Goal: Task Accomplishment & Management: Use online tool/utility

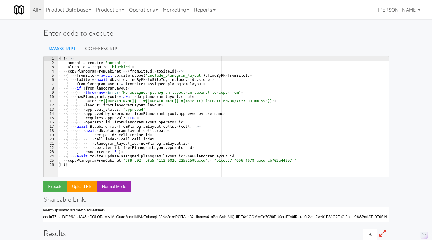
click at [191, 88] on div "(( ) · -> ¤ ···· moment · = · require · 'moment' ¤ ···· Bluebird · = · require …" at bounding box center [223, 120] width 331 height 129
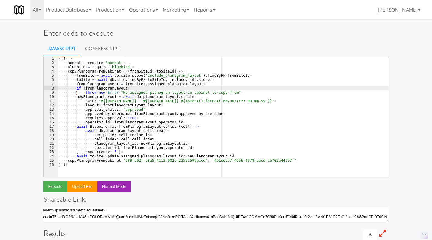
type textarea "copyPlanogramFromCabinet '689fb02f-e8a5-4112-902e-22551599accd', '4b1eee77-4666…"
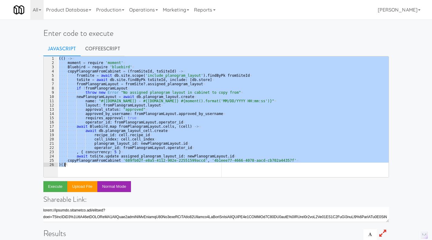
paste textarea
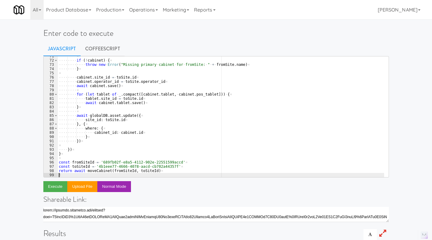
scroll to position [295, 0]
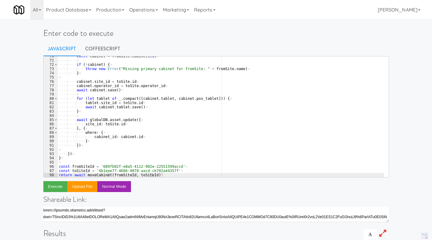
click at [146, 10] on link "Operations" at bounding box center [144, 9] width 34 height 19
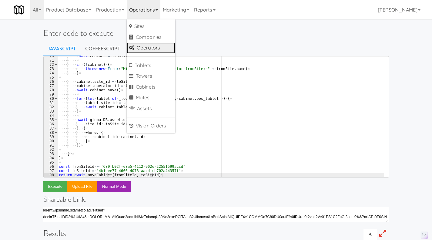
click at [152, 46] on link "Operators" at bounding box center [151, 47] width 48 height 11
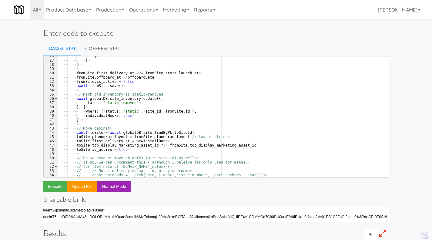
scroll to position [108, 0]
click at [75, 141] on div "···· ···· ···· ···· } ¤ ···· ···· ···· ] ¤ ···· ···· }) ¤ ···· ···· ¤ ···· ····…" at bounding box center [221, 118] width 326 height 129
click at [75, 146] on div "···· ···· ···· ···· } ¤ ···· ···· ···· ] ¤ ···· ···· }) ¤ ···· ···· ¤ ···· ····…" at bounding box center [221, 118] width 326 height 129
click at [76, 137] on div "···· ···· ···· ···· } ¤ ···· ···· ···· ] ¤ ···· ···· }) ¤ ···· ···· ¤ ···· ····…" at bounding box center [221, 118] width 326 height 129
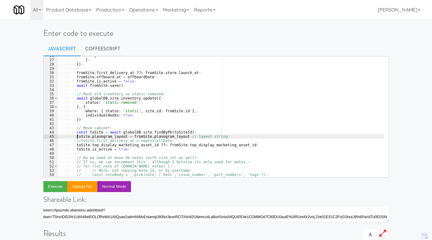
click at [76, 137] on div "···· ···· ···· ···· } ¤ ···· ···· ···· ] ¤ ···· ···· }) ¤ ···· ···· ¤ ···· ····…" at bounding box center [221, 118] width 326 height 129
click at [75, 137] on div "···· ···· ···· ···· } ¤ ···· ···· ···· ] ¤ ···· ···· }) ¤ ···· ···· ¤ ···· ····…" at bounding box center [221, 118] width 326 height 129
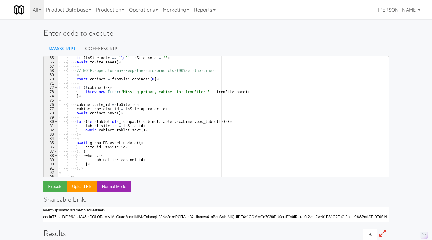
scroll to position [295, 0]
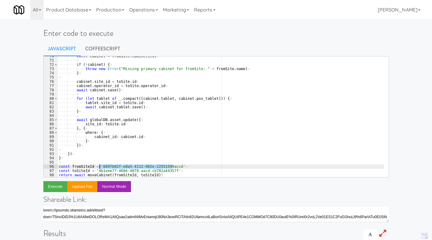
drag, startPoint x: 171, startPoint y: 167, endPoint x: 99, endPoint y: 167, distance: 72.4
click at [99, 167] on div "···· ···· const · cabinet · = · fromSite . cabinets [ 0 ] ¤ ···· ···· ¤ ···· ··…" at bounding box center [221, 118] width 326 height 129
paste textarea "5dd299ee-dcf4-4188-9836-6b47b8a49e3a"
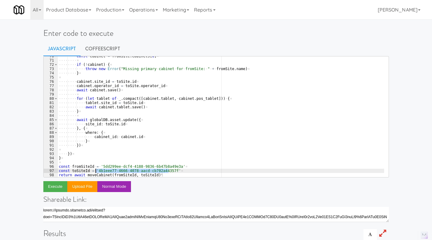
drag, startPoint x: 169, startPoint y: 171, endPoint x: 96, endPoint y: 171, distance: 73.0
click at [96, 171] on div "···· ···· const · cabinet · = · fromSite . cabinets [ 0 ] ¤ ···· ···· ¤ ···· ··…" at bounding box center [221, 118] width 326 height 129
paste textarea "35756cce-4b96-45f2-a63c-99aeca74c561"
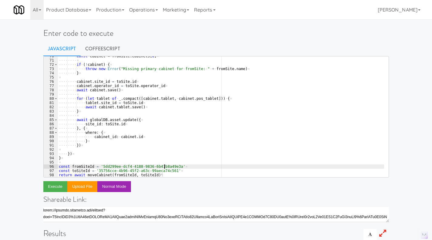
click at [164, 165] on div "···· ···· const · cabinet · = · fromSite . cabinets [ 0 ] ¤ ···· ···· ¤ ···· ··…" at bounding box center [221, 118] width 326 height 129
type textarea "const fromSiteId = '5dd299ee-dcf4-4188-9836-6b47b8a49e3a'"
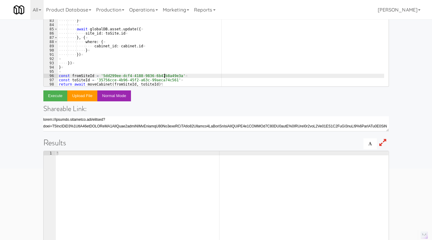
scroll to position [91, 0]
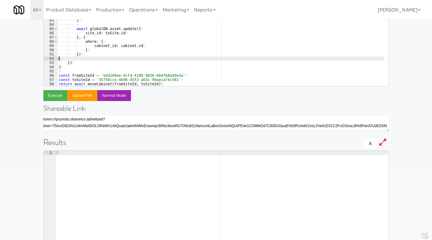
click at [134, 60] on div "···· ···· const · cabinet · = · fromSite . cabinets [ 0 ] ¤ ···· ···· ¤ ···· ··…" at bounding box center [221, 27] width 326 height 129
click at [132, 65] on div "···· ···· const · cabinet · = · fromSite . cabinets [ 0 ] ¤ ···· ···· ¤ ···· ··…" at bounding box center [221, 27] width 326 height 129
type textarea "}"
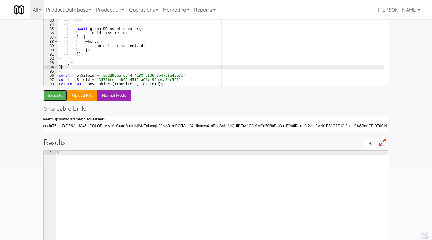
click at [55, 95] on button "Execute" at bounding box center [55, 95] width 24 height 11
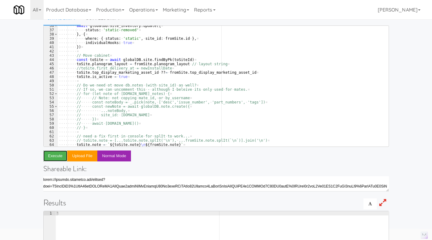
scroll to position [150, 0]
click at [147, 11] on link "Operations" at bounding box center [144, 9] width 34 height 19
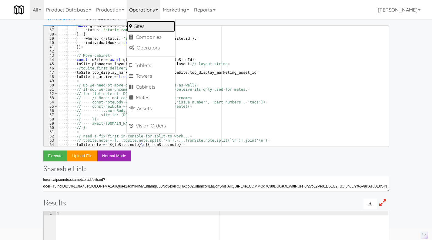
click at [155, 29] on link "Sites" at bounding box center [151, 26] width 48 height 11
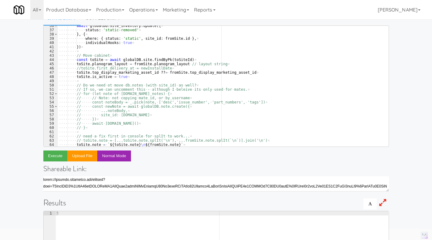
click at [148, 9] on link "Operations" at bounding box center [144, 9] width 34 height 19
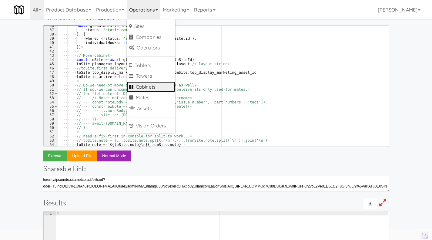
click at [158, 84] on link "Cabinets" at bounding box center [151, 86] width 48 height 11
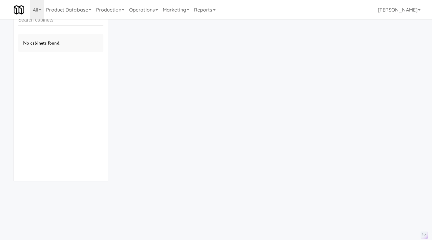
scroll to position [19, 0]
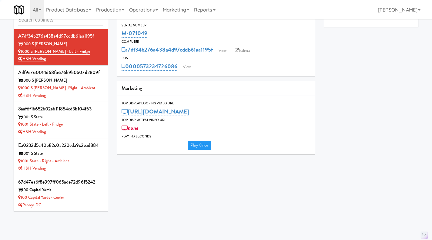
type input "3"
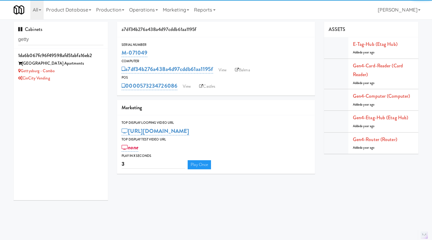
type input "getty"
click at [92, 83] on li "1da6b067fc96f49598afd51abfa16eb2 Gettysburg Square Apartments Gettysburg - Comb…" at bounding box center [61, 66] width 94 height 36
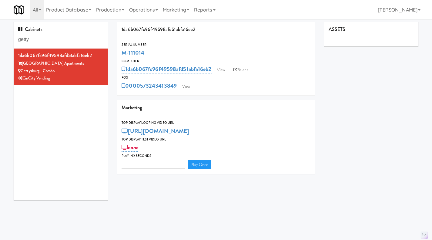
type input "3"
click at [191, 84] on link "View" at bounding box center [186, 86] width 14 height 9
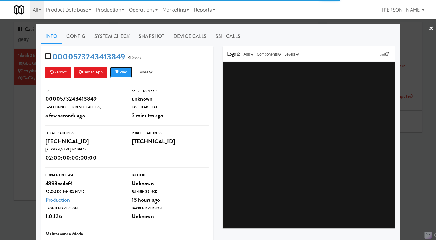
click at [119, 73] on icon at bounding box center [117, 72] width 5 height 4
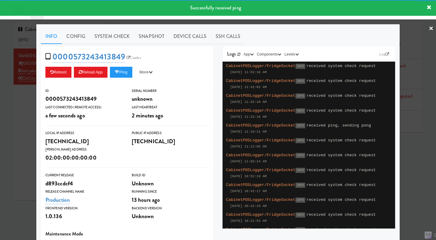
click at [115, 34] on link "System Check" at bounding box center [112, 36] width 44 height 15
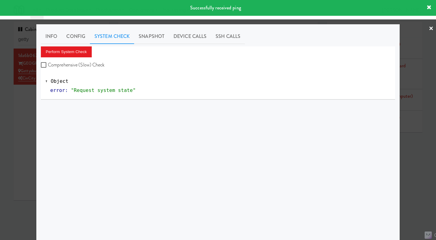
drag, startPoint x: 98, startPoint y: 64, endPoint x: 75, endPoint y: 52, distance: 26.3
click at [97, 64] on label "Comprehensive (Slow) Check" at bounding box center [73, 64] width 64 height 9
click at [48, 64] on input "Comprehensive (Slow) Check" at bounding box center [44, 65] width 7 height 5
checkbox input "true"
click at [73, 50] on button "Perform System Check" at bounding box center [66, 51] width 51 height 11
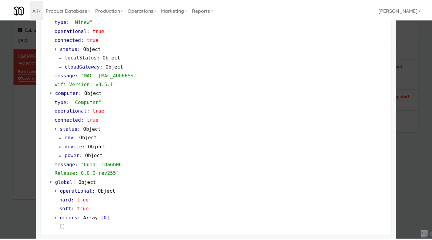
scroll to position [517, 0]
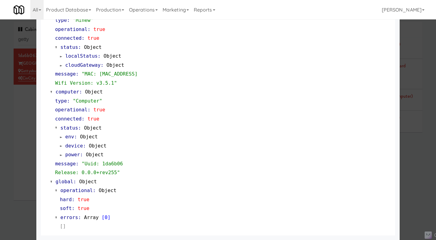
click at [414, 173] on div at bounding box center [218, 120] width 436 height 240
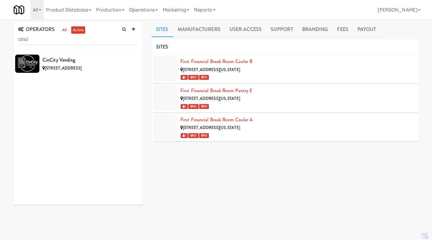
type input "cinci"
click at [111, 65] on div "[STREET_ADDRESS]" at bounding box center [89, 69] width 95 height 8
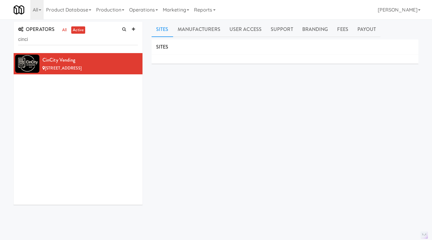
click at [197, 27] on link "Manufacturers" at bounding box center [199, 29] width 52 height 15
click at [203, 60] on link "CinCity Vending" at bounding box center [194, 61] width 28 height 6
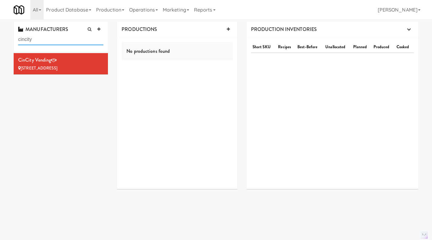
type input "cincity"
click at [79, 60] on div "CinCity Vending 1065 Manhattan Blvd, Dayton KY" at bounding box center [60, 63] width 85 height 16
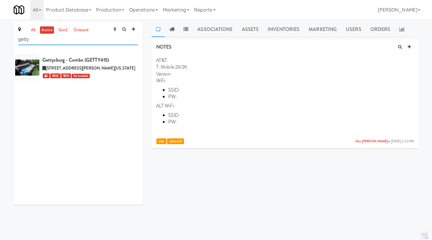
type input "getty"
click at [113, 67] on span "[STREET_ADDRESS][PERSON_NAME][US_STATE]" at bounding box center [90, 68] width 89 height 6
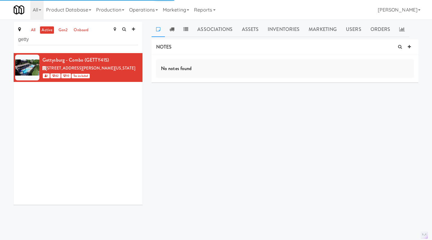
click at [137, 58] on icon at bounding box center [138, 57] width 3 height 4
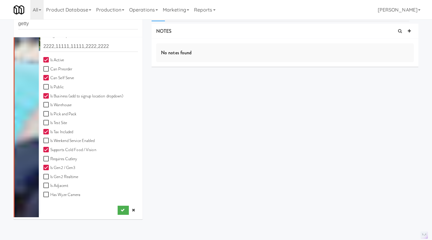
scroll to position [16, 0]
click at [132, 210] on icon at bounding box center [133, 210] width 3 height 4
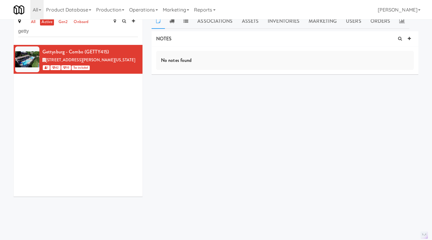
scroll to position [0, 0]
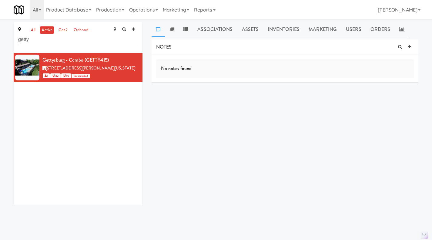
click at [35, 31] on link "all" at bounding box center [33, 30] width 8 height 8
